Goal: Information Seeking & Learning: Learn about a topic

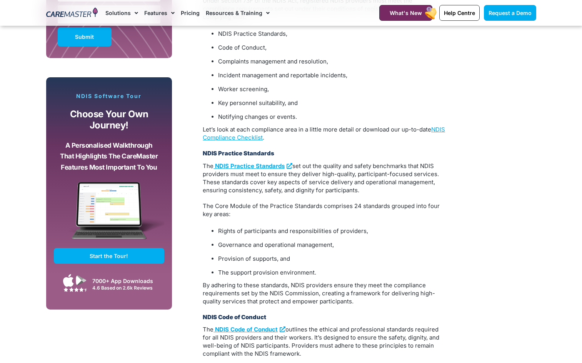
scroll to position [615, 0]
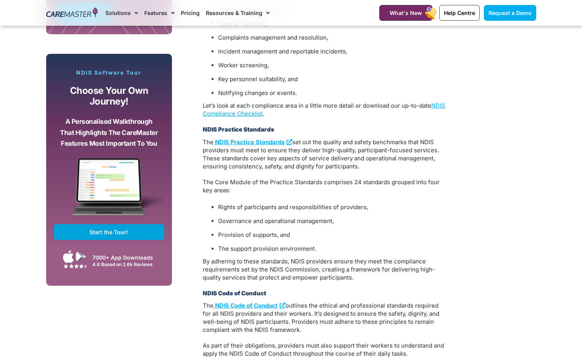
click at [145, 230] on link "Start the Tour!" at bounding box center [109, 232] width 111 height 16
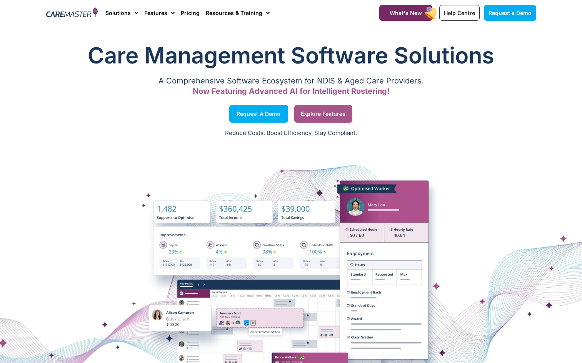
click at [308, 114] on span "Explore Features" at bounding box center [323, 114] width 45 height 4
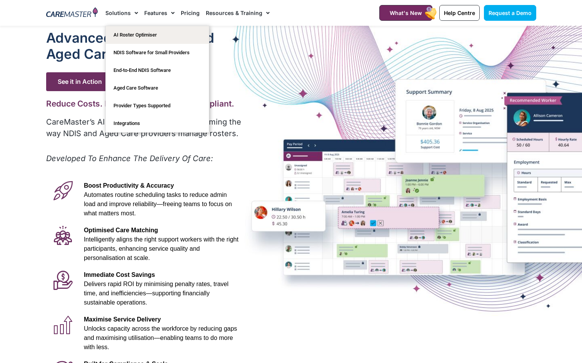
click at [120, 12] on link "Solutions" at bounding box center [121, 13] width 33 height 26
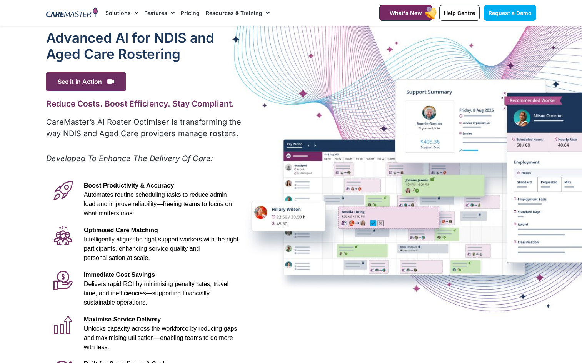
click at [120, 12] on link "Solutions" at bounding box center [121, 13] width 33 height 26
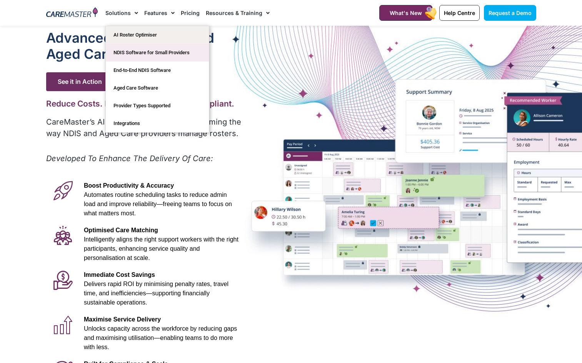
click at [188, 54] on link "NDIS Software for Small Providers" at bounding box center [157, 53] width 103 height 18
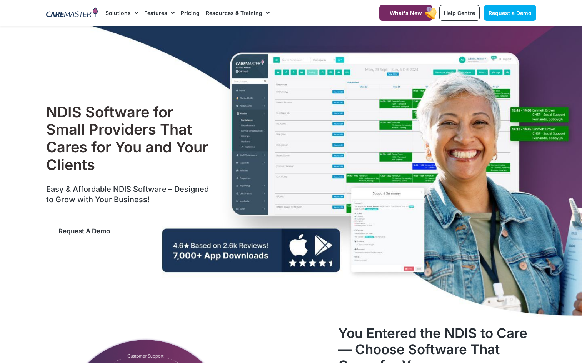
click at [107, 227] on link "Request a Demo" at bounding box center [84, 231] width 76 height 25
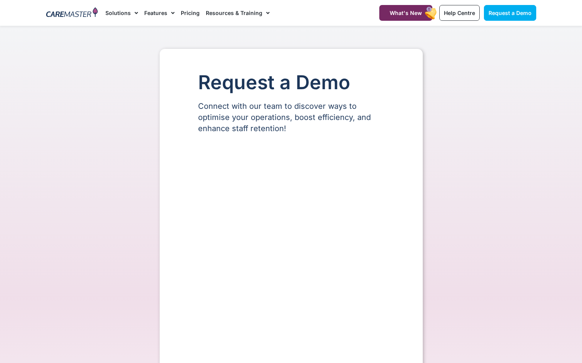
select select "**"
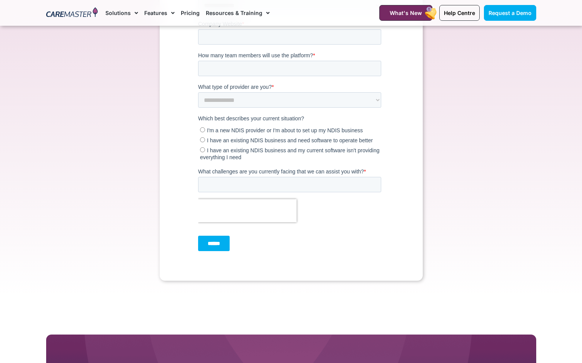
scroll to position [346, 0]
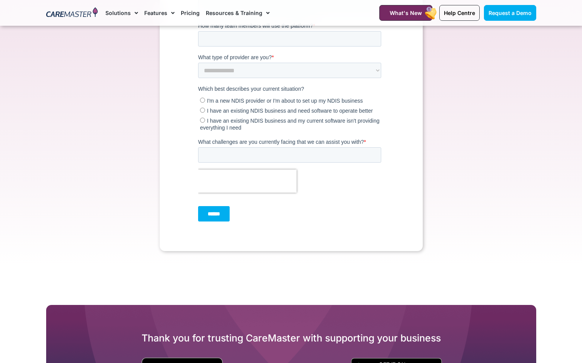
click at [226, 100] on span "I'm a new NDIS provider or I'm about to set up my NDIS business" at bounding box center [285, 101] width 156 height 6
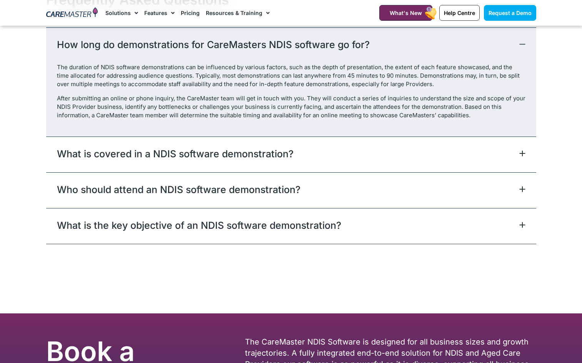
scroll to position [962, 0]
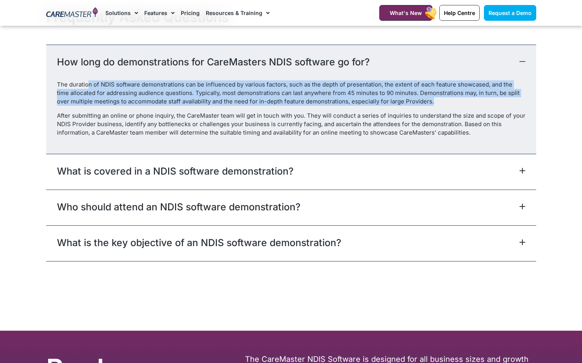
drag, startPoint x: 88, startPoint y: 84, endPoint x: 458, endPoint y: 101, distance: 370.5
click at [458, 101] on p "The duration of NDIS software demonstrations can be influenced by various facto…" at bounding box center [291, 92] width 469 height 25
click at [193, 90] on span "The duration of NDIS software demonstrations can be influenced by various facto…" at bounding box center [288, 93] width 463 height 24
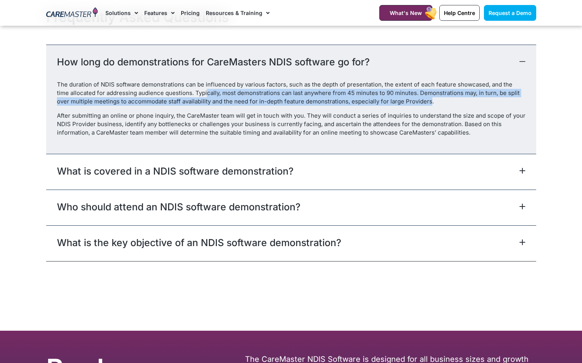
drag, startPoint x: 193, startPoint y: 90, endPoint x: 414, endPoint y: 105, distance: 221.3
click at [414, 105] on p "The duration of NDIS software demonstrations can be influenced by various facto…" at bounding box center [291, 92] width 469 height 25
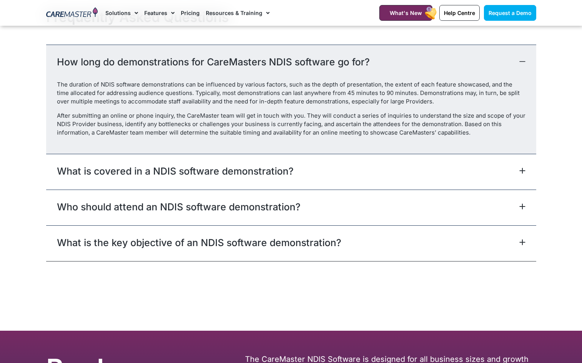
click at [132, 116] on span "After submitting an online or phone inquiry, the CareMaster team will get in to…" at bounding box center [291, 124] width 469 height 24
drag, startPoint x: 136, startPoint y: 103, endPoint x: 355, endPoint y: 101, distance: 218.9
click at [355, 101] on span "The duration of NDIS software demonstrations can be influenced by various facto…" at bounding box center [288, 93] width 463 height 24
click at [93, 118] on span "After submitting an online or phone inquiry, the CareMaster team will get in to…" at bounding box center [291, 124] width 469 height 24
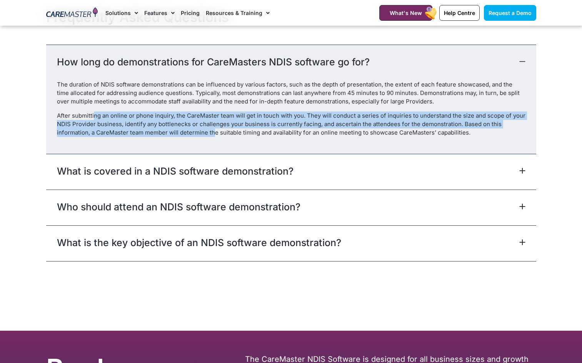
drag, startPoint x: 95, startPoint y: 117, endPoint x: 213, endPoint y: 128, distance: 119.1
click at [213, 128] on span "After submitting an online or phone inquiry, the CareMaster team will get in to…" at bounding box center [291, 124] width 469 height 24
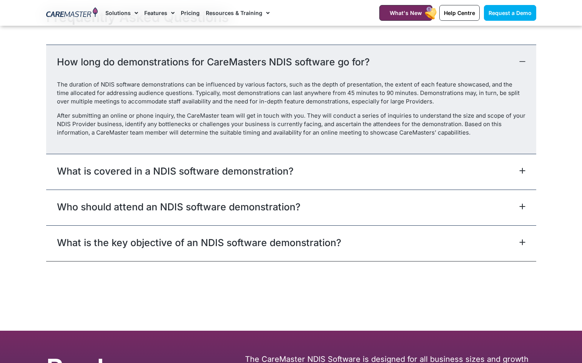
drag, startPoint x: 213, startPoint y: 128, endPoint x: 263, endPoint y: 130, distance: 49.6
click at [263, 130] on span "After submitting an online or phone inquiry, the CareMaster team will get in to…" at bounding box center [291, 124] width 469 height 24
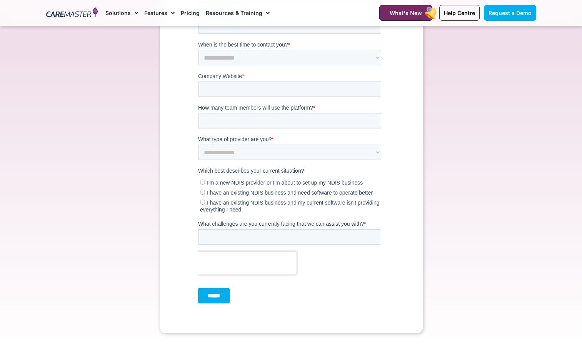
scroll to position [0, 0]
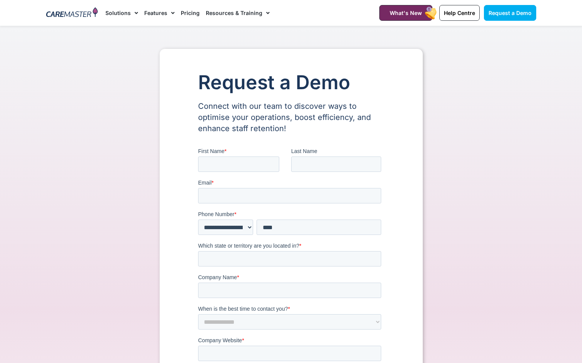
click at [61, 13] on img at bounding box center [72, 13] width 52 height 12
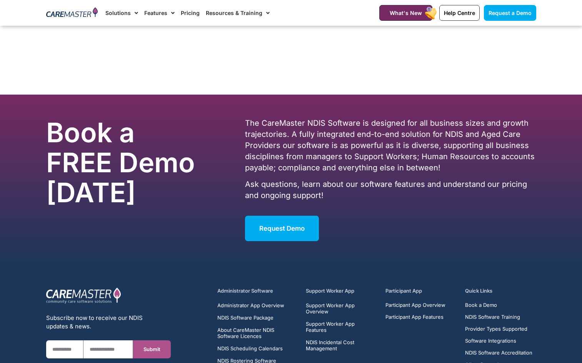
scroll to position [4823, 0]
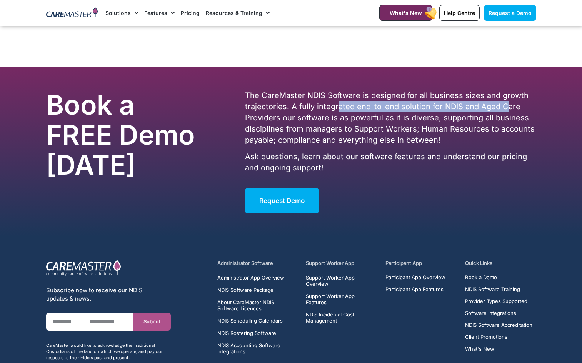
drag, startPoint x: 342, startPoint y: 102, endPoint x: 505, endPoint y: 111, distance: 163.7
click at [505, 111] on p "The CareMaster NDIS Software is designed for all business sizes and growth traj…" at bounding box center [390, 118] width 291 height 56
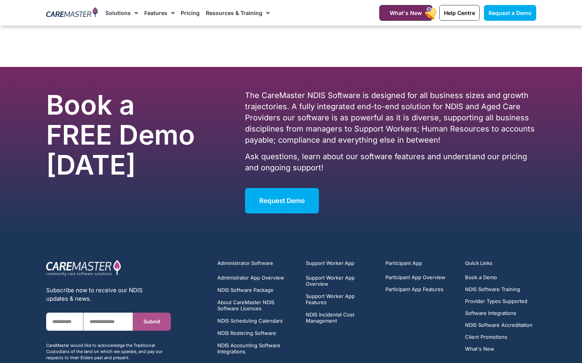
click at [352, 134] on p "The CareMaster NDIS Software is designed for all business sizes and growth traj…" at bounding box center [390, 118] width 291 height 56
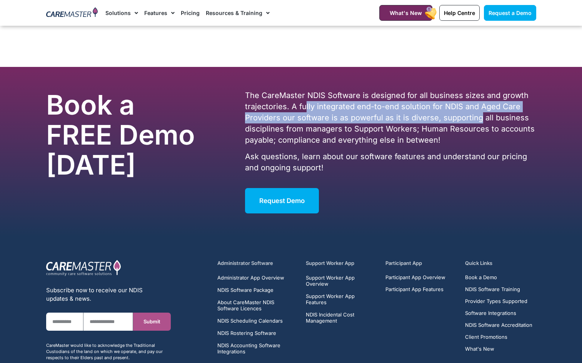
drag, startPoint x: 304, startPoint y: 105, endPoint x: 479, endPoint y: 115, distance: 174.9
click at [479, 115] on p "The CareMaster NDIS Software is designed for all business sizes and growth traj…" at bounding box center [390, 118] width 291 height 56
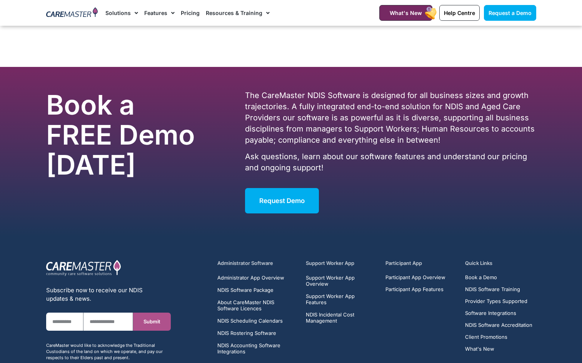
click at [335, 133] on p "The CareMaster NDIS Software is designed for all business sizes and growth traj…" at bounding box center [390, 118] width 291 height 56
drag, startPoint x: 339, startPoint y: 119, endPoint x: 432, endPoint y: 122, distance: 93.5
click at [432, 122] on p "The CareMaster NDIS Software is designed for all business sizes and growth traj…" at bounding box center [390, 118] width 291 height 56
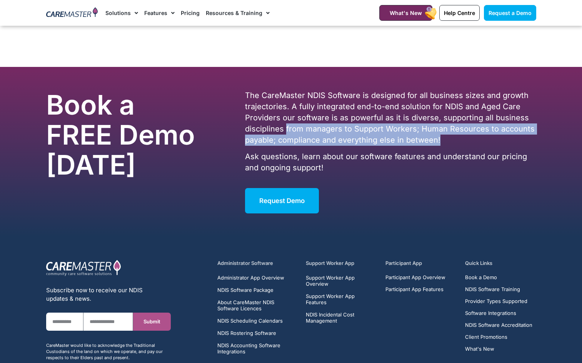
drag, startPoint x: 286, startPoint y: 127, endPoint x: 459, endPoint y: 140, distance: 173.6
click at [459, 140] on p "The CareMaster NDIS Software is designed for all business sizes and growth traj…" at bounding box center [390, 118] width 291 height 56
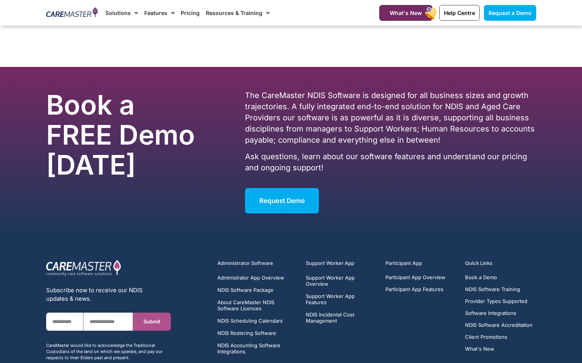
click at [340, 146] on div "The CareMaster NDIS Software is designed for all business sizes and growth traj…" at bounding box center [390, 131] width 291 height 83
drag, startPoint x: 285, startPoint y: 159, endPoint x: 308, endPoint y: 159, distance: 23.1
click at [308, 159] on p "Ask questions, learn about our software features and understand our pricing and…" at bounding box center [390, 162] width 291 height 22
drag, startPoint x: 308, startPoint y: 159, endPoint x: 335, endPoint y: 165, distance: 27.6
click at [335, 165] on p "Ask questions, learn about our software features and understand our pricing and…" at bounding box center [390, 162] width 291 height 22
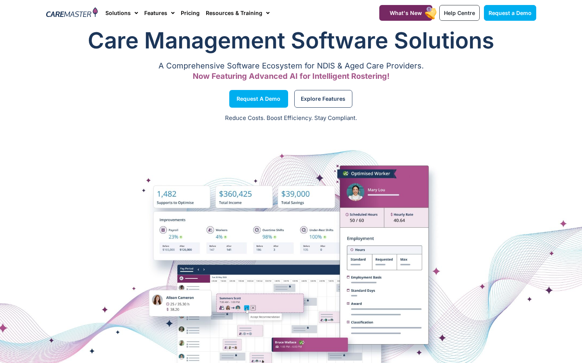
scroll to position [0, 0]
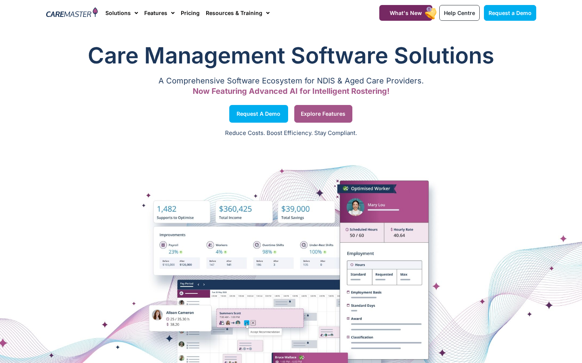
click at [326, 106] on link "Explore Features" at bounding box center [323, 114] width 58 height 18
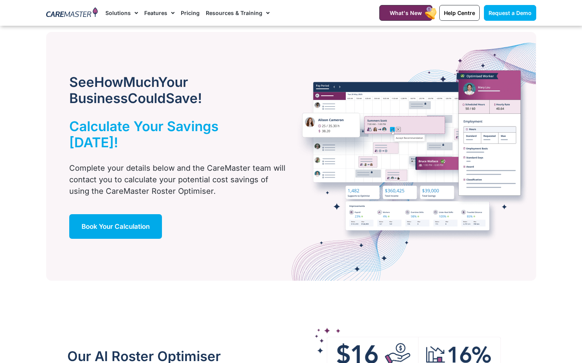
scroll to position [423, 0]
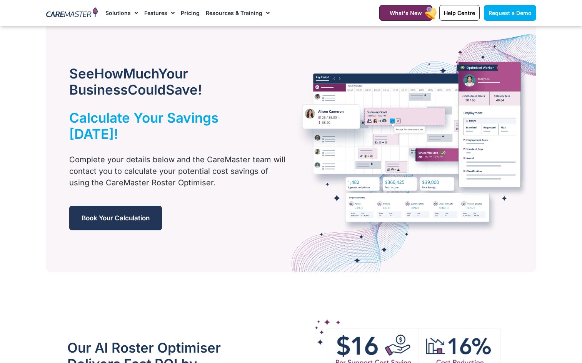
click at [118, 214] on span "Book Your Calculation" at bounding box center [116, 218] width 68 height 8
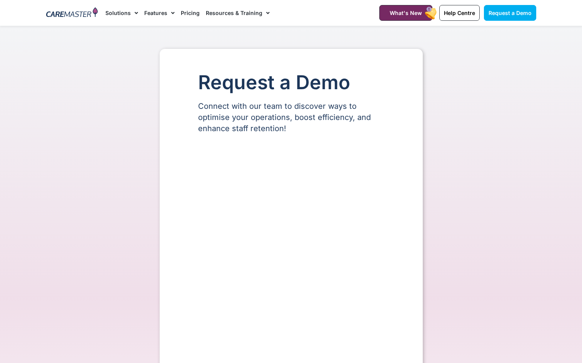
select select "**"
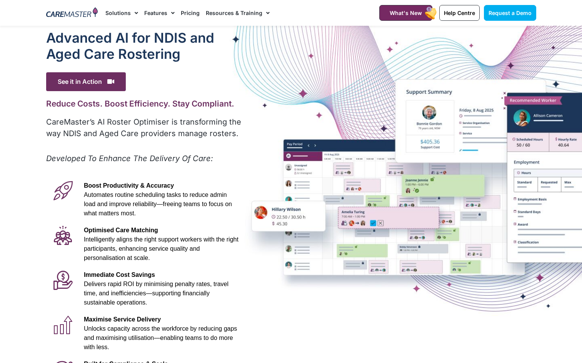
click at [69, 16] on img at bounding box center [72, 13] width 52 height 12
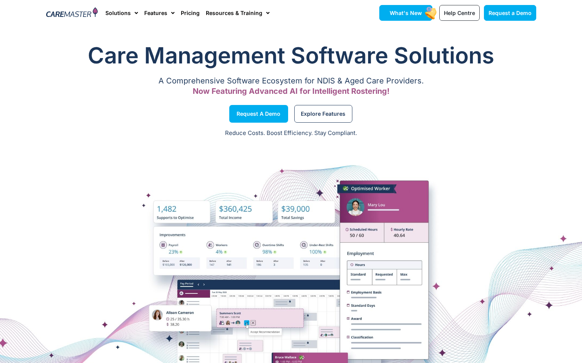
click at [414, 15] on span "What's New" at bounding box center [406, 13] width 32 height 7
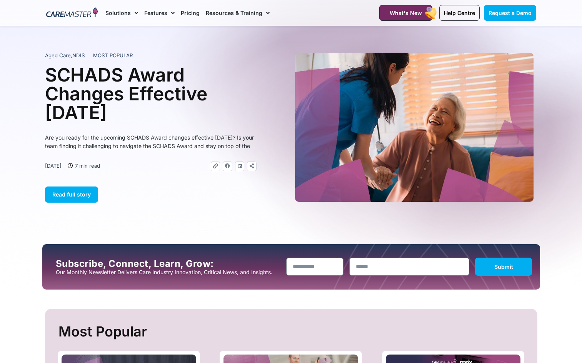
click at [66, 14] on img at bounding box center [72, 13] width 52 height 12
